Goal: Task Accomplishment & Management: Manage account settings

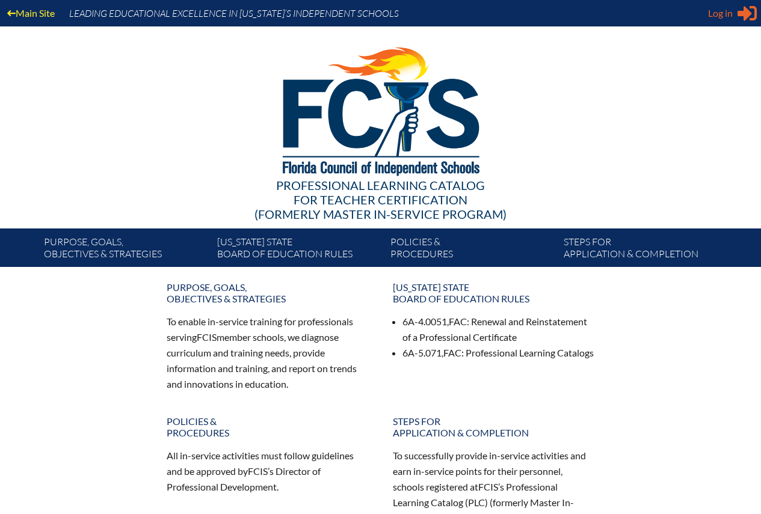
click at [723, 13] on span "Log in" at bounding box center [720, 13] width 25 height 14
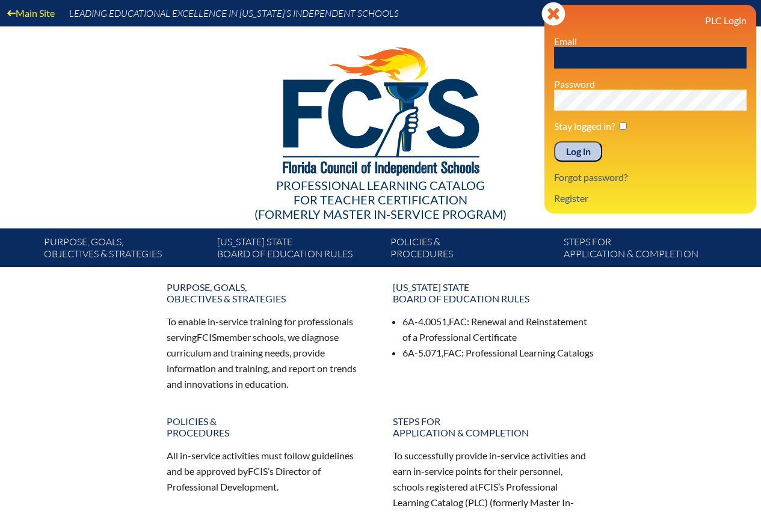
click at [611, 57] on input "text" at bounding box center [650, 58] width 192 height 22
type input "mrssife@verizon.net"
click at [589, 177] on link "Forgot password?" at bounding box center [590, 177] width 83 height 16
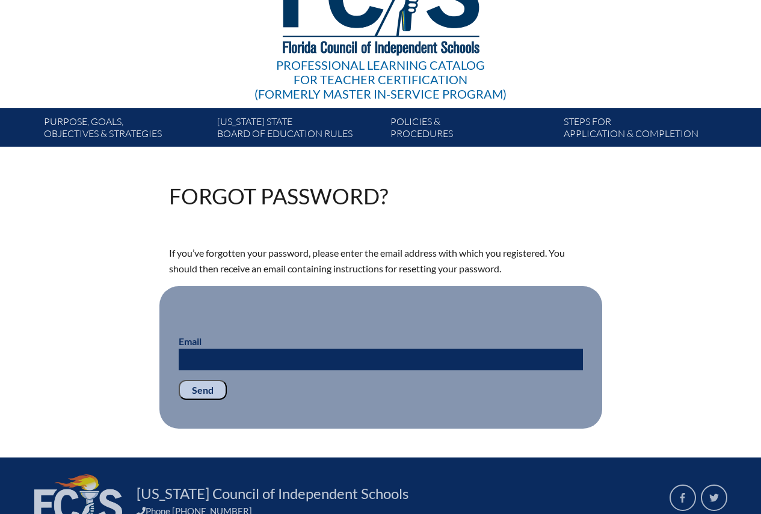
scroll to position [180, 0]
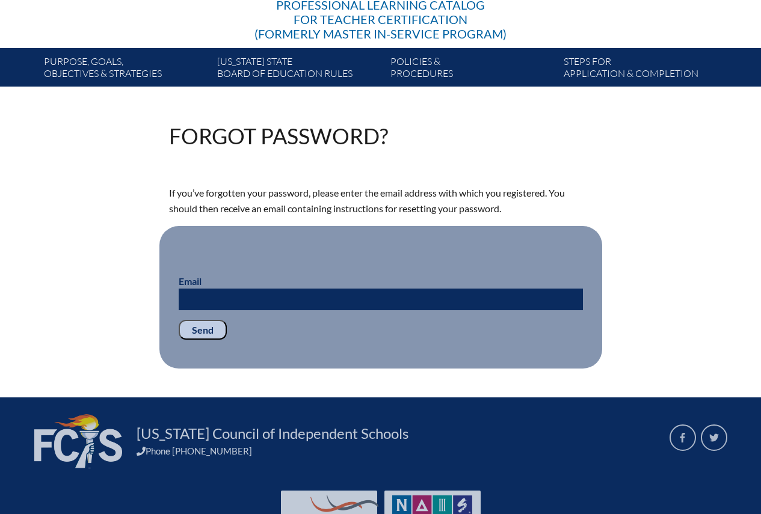
click at [325, 292] on input "Email" at bounding box center [381, 300] width 404 height 22
type input "mrssife@verizon.net"
click at [206, 331] on input "Send" at bounding box center [203, 330] width 48 height 20
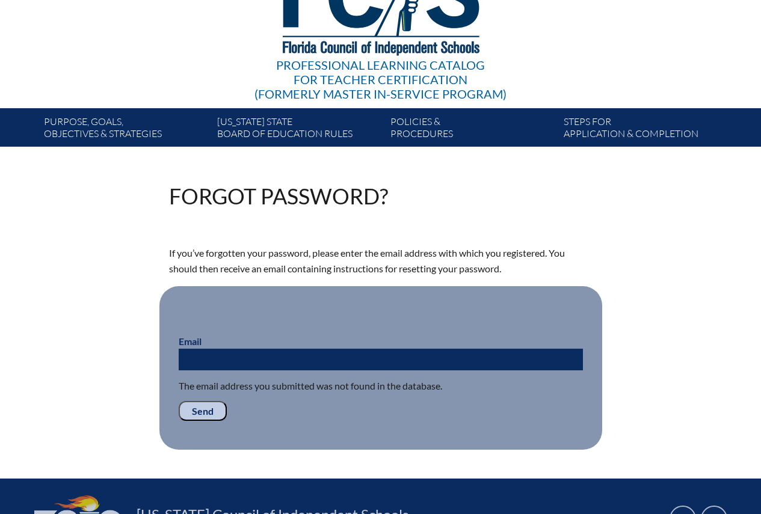
scroll to position [180, 0]
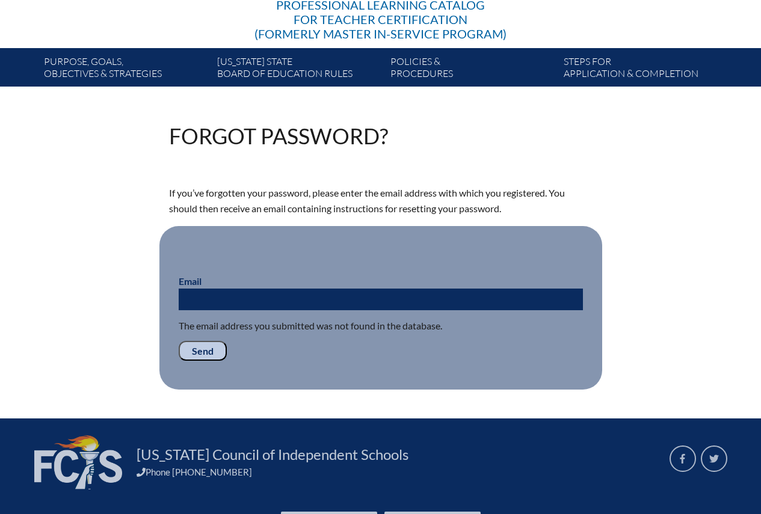
click at [525, 293] on input "Email" at bounding box center [381, 300] width 404 height 22
type input "[PERSON_NAME][EMAIL_ADDRESS][PERSON_NAME][DOMAIN_NAME]"
click at [204, 351] on input "Send" at bounding box center [203, 351] width 48 height 20
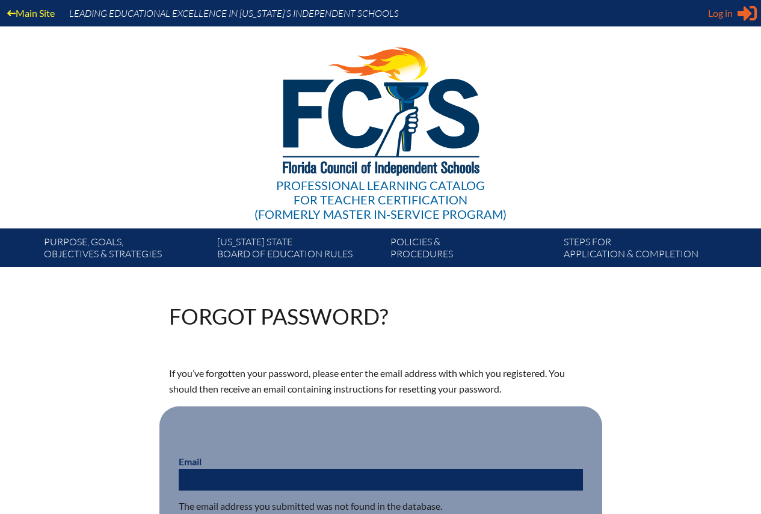
click at [725, 8] on span "Log in" at bounding box center [720, 13] width 25 height 14
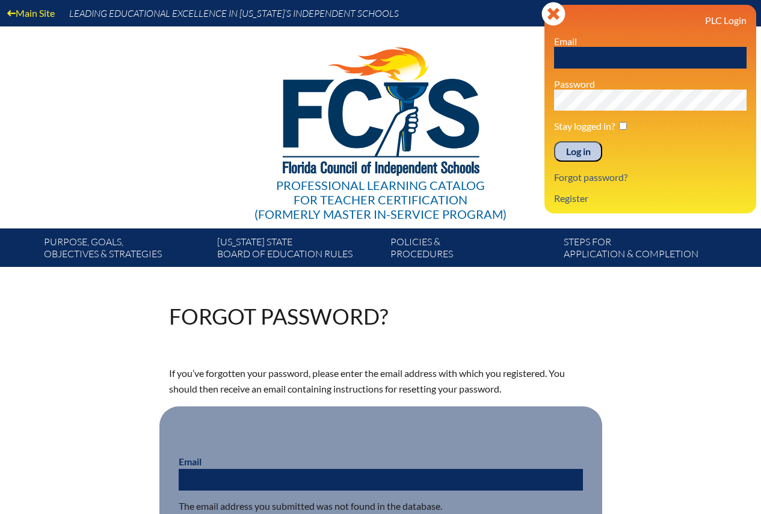
click at [619, 58] on input "text" at bounding box center [650, 58] width 192 height 22
click at [648, 60] on input "text" at bounding box center [650, 58] width 192 height 22
type input "[PERSON_NAME][EMAIL_ADDRESS][PERSON_NAME][DOMAIN_NAME]"
click at [603, 179] on link "Forgot password?" at bounding box center [590, 177] width 83 height 16
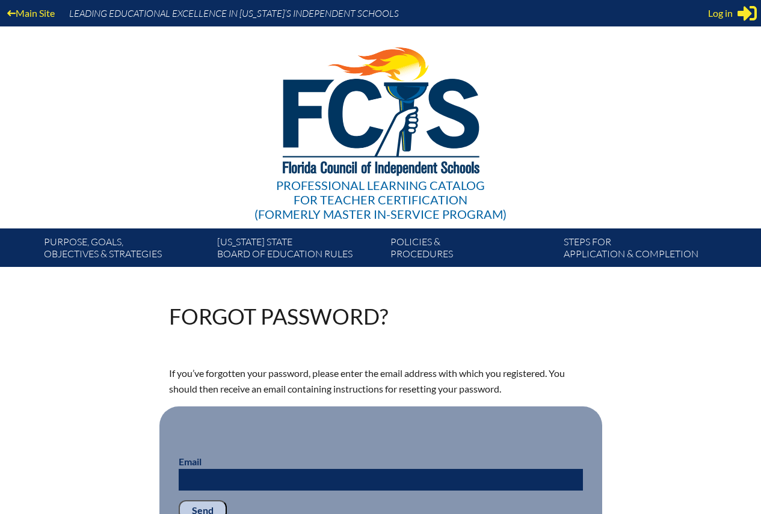
scroll to position [236, 0]
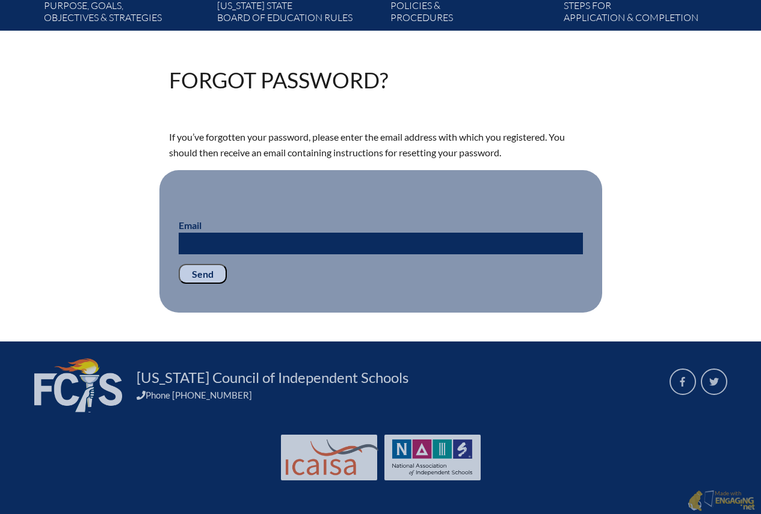
click at [360, 244] on input "Email" at bounding box center [381, 244] width 404 height 22
type input "[PERSON_NAME][EMAIL_ADDRESS][PERSON_NAME][DOMAIN_NAME]"
click at [184, 267] on input "Send" at bounding box center [203, 274] width 48 height 20
